Goal: Task Accomplishment & Management: Complete application form

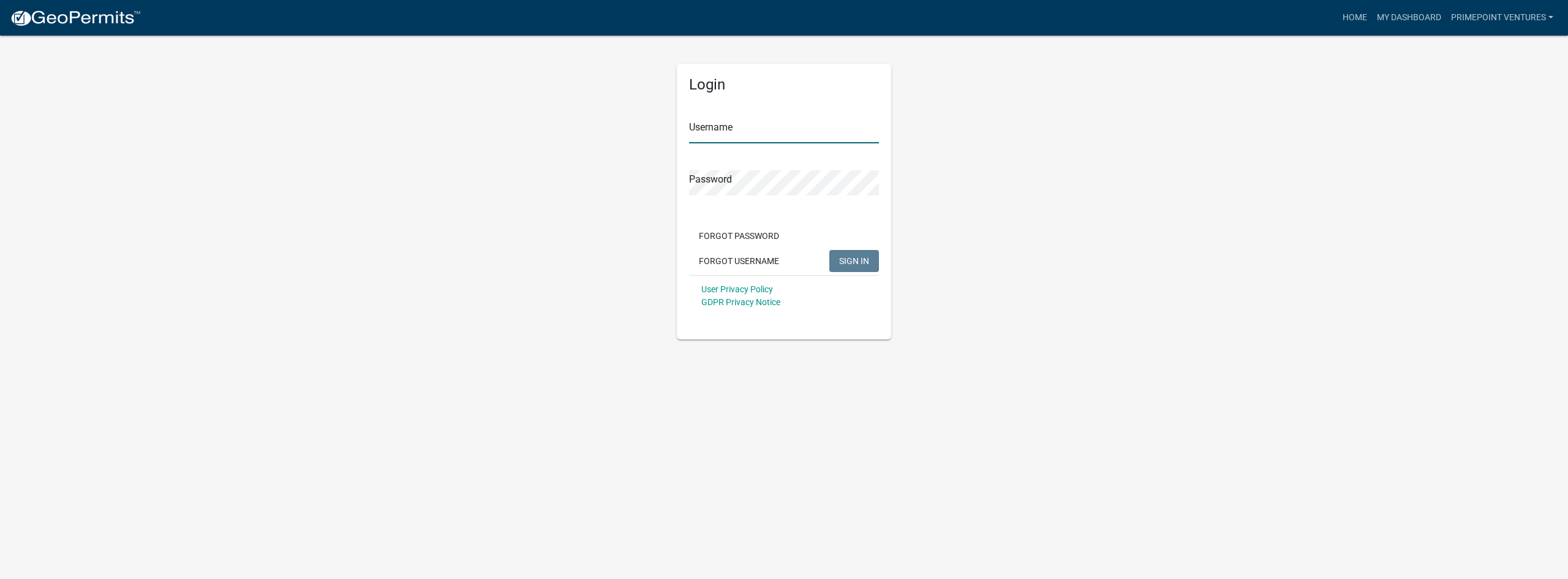
type input "PrimePoint Ventures"
click at [849, 263] on span "SIGN IN" at bounding box center [854, 260] width 30 height 10
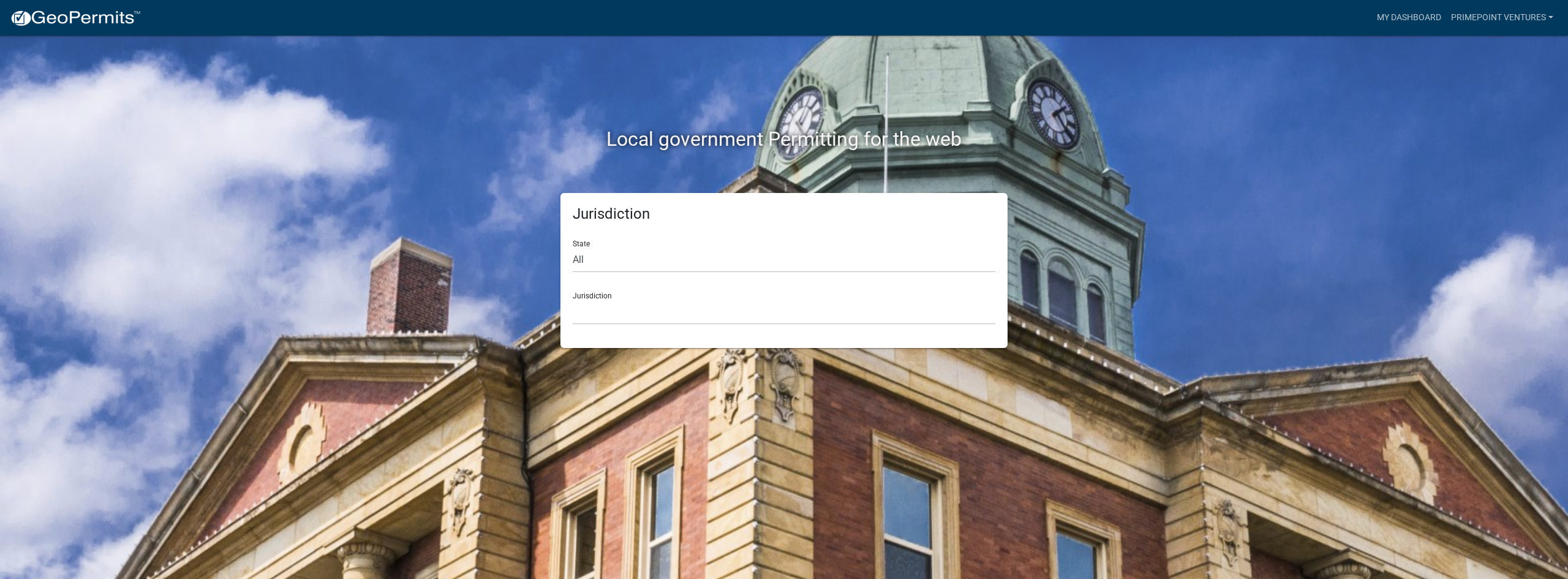
click at [672, 242] on div "State All [US_STATE] [US_STATE] [US_STATE] [US_STATE] [US_STATE] [US_STATE] [US…" at bounding box center [784, 252] width 423 height 42
click at [673, 254] on select "All [US_STATE] [US_STATE] [US_STATE] [US_STATE] [US_STATE] [US_STATE] [US_STATE…" at bounding box center [784, 260] width 423 height 25
click at [736, 256] on select "All [US_STATE] [US_STATE] [US_STATE] [US_STATE] [US_STATE] [US_STATE] [US_STATE…" at bounding box center [784, 260] width 423 height 25
select select "[US_STATE]"
click at [573, 247] on select "All [US_STATE] [US_STATE] [US_STATE] [US_STATE] [US_STATE] [US_STATE] [US_STATE…" at bounding box center [784, 260] width 423 height 25
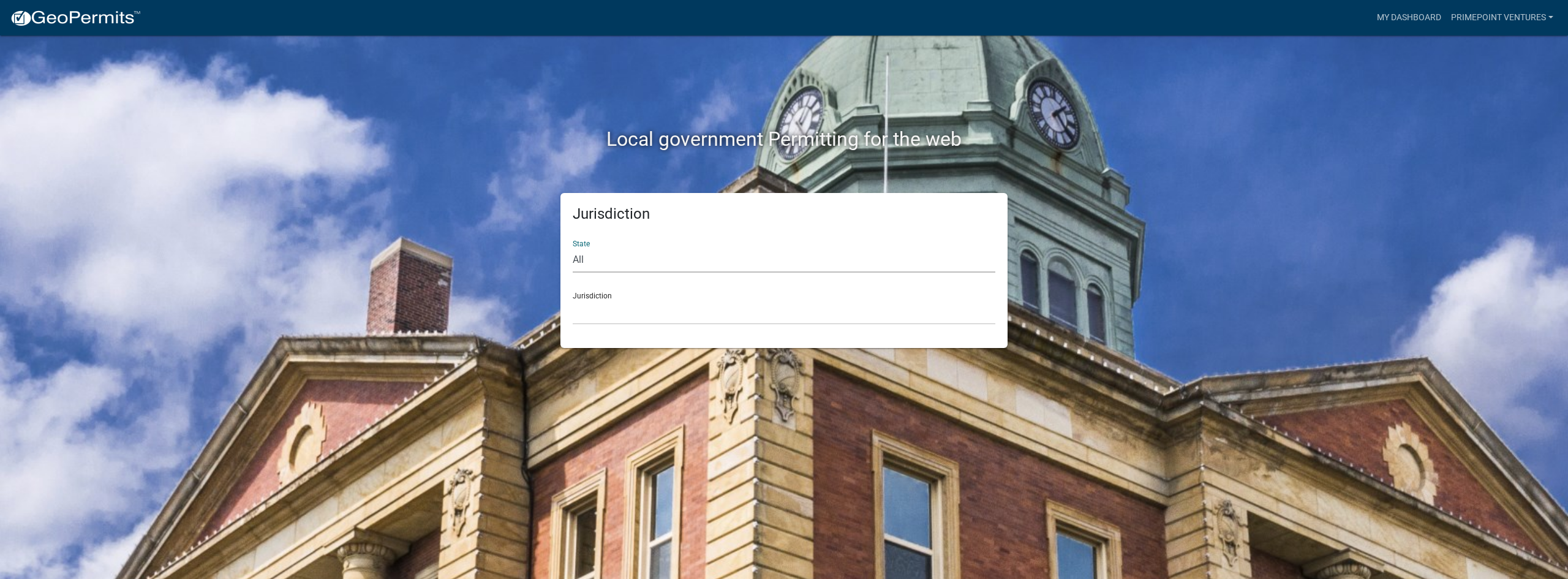
click at [712, 326] on div "Jurisdiction State All [US_STATE] [US_STATE] [US_STATE] [US_STATE] [US_STATE] […" at bounding box center [784, 270] width 447 height 155
click at [709, 317] on select "[GEOGRAPHIC_DATA], [US_STATE][PERSON_NAME][GEOGRAPHIC_DATA], [US_STATE][PERSON_…" at bounding box center [784, 312] width 423 height 25
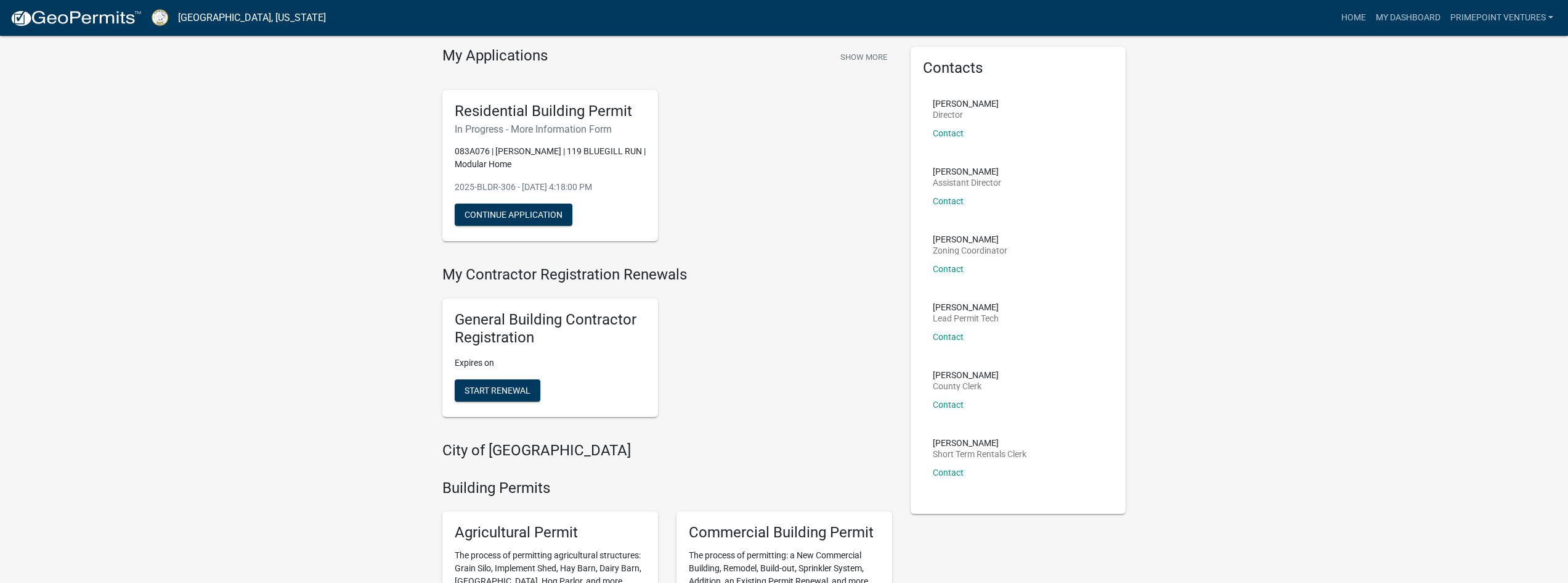
scroll to position [62, 0]
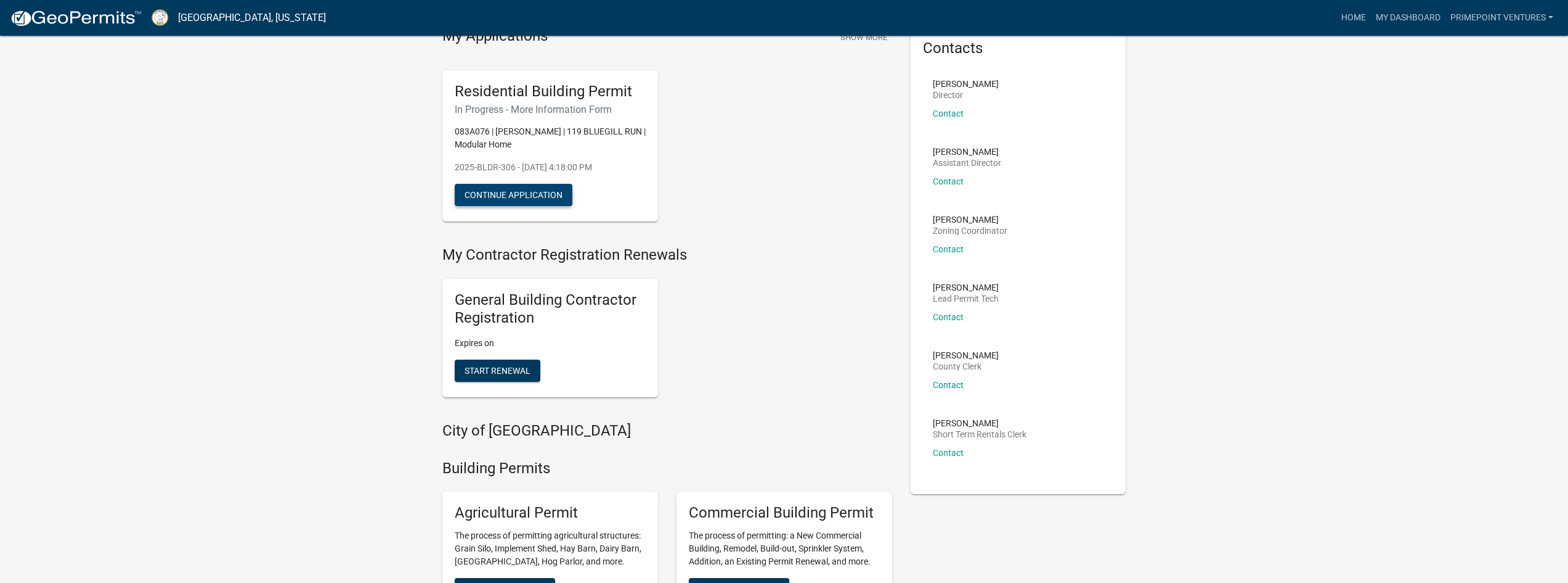
click at [551, 188] on button "Continue Application" at bounding box center [513, 194] width 117 height 22
